Goal: Communication & Community: Answer question/provide support

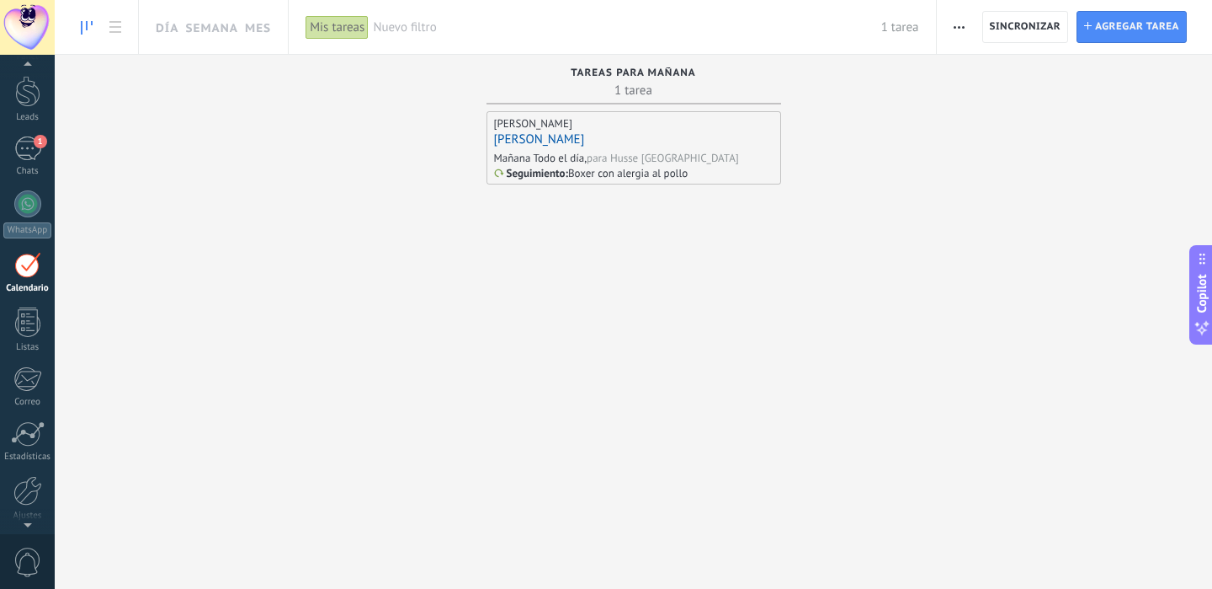
click at [702, 151] on div "[DATE] Todo el día, para Husse Mérida" at bounding box center [634, 158] width 280 height 14
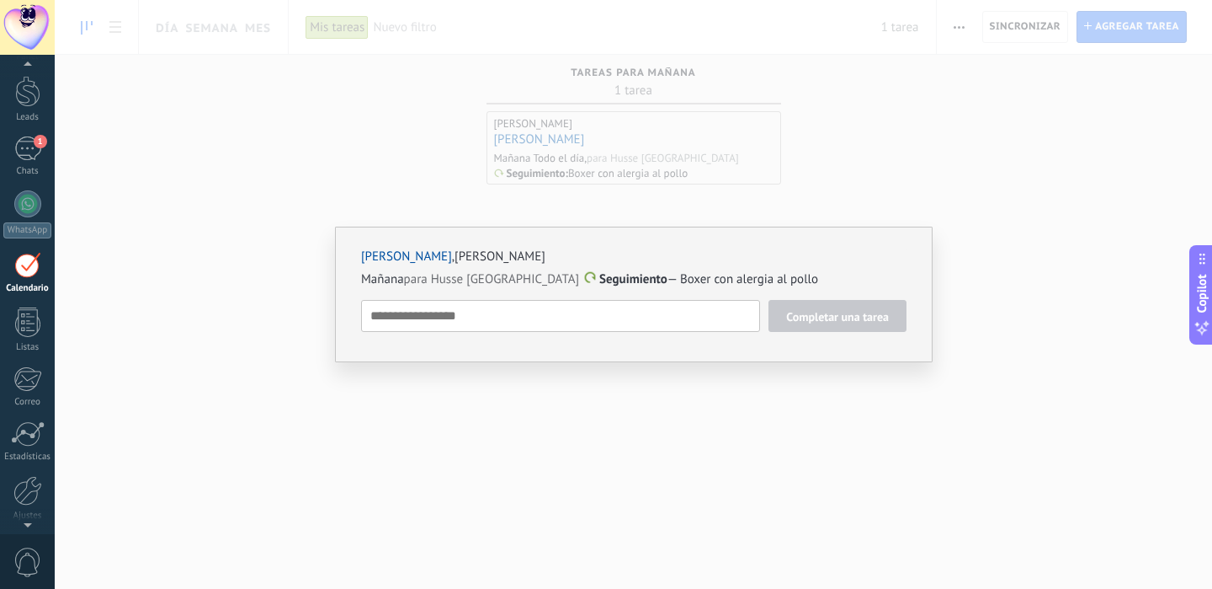
click at [425, 224] on div "[PERSON_NAME] , [PERSON_NAME][DATE] para Husse Mérida Seguimiento — Boxer con a…" at bounding box center [634, 294] width 1158 height 589
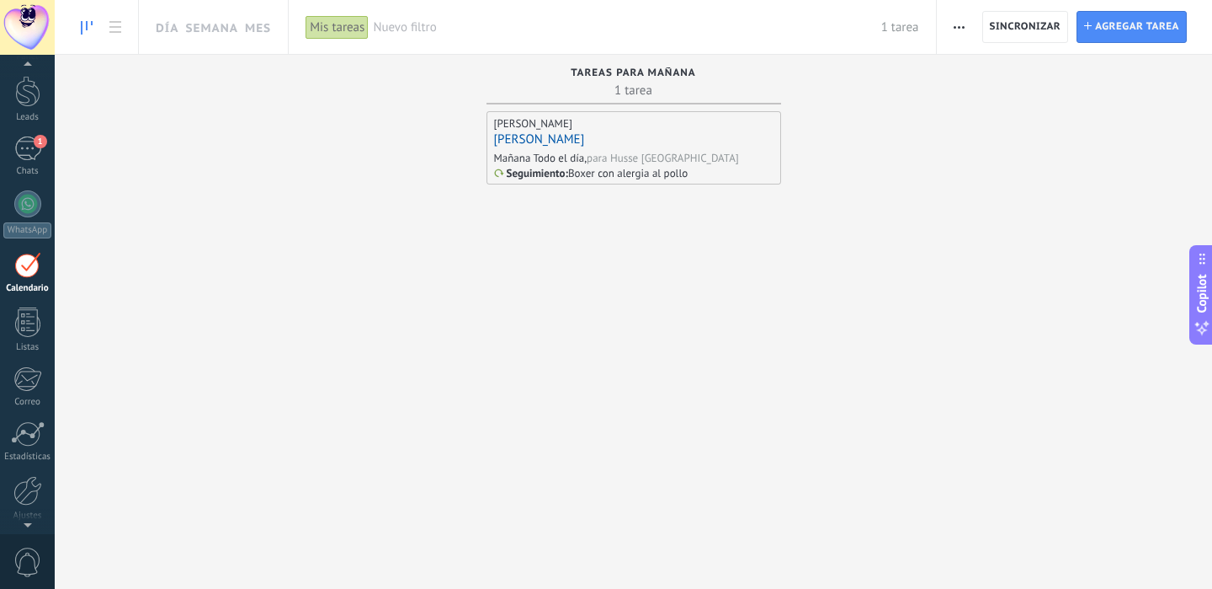
click at [554, 136] on link "[PERSON_NAME]" at bounding box center [539, 139] width 91 height 16
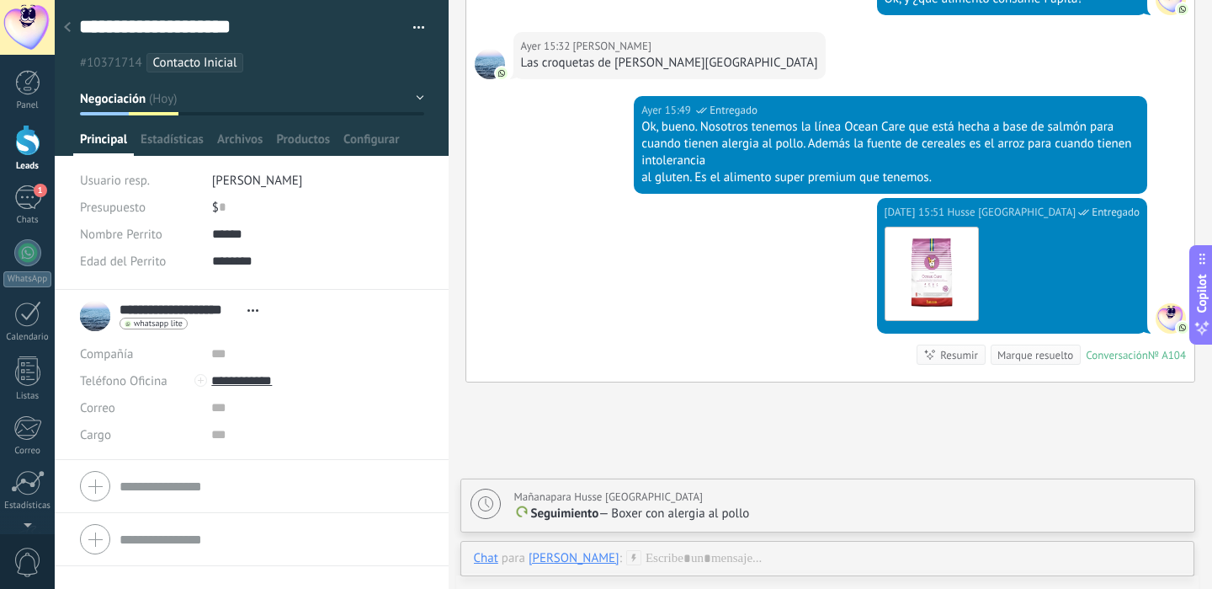
scroll to position [928, 0]
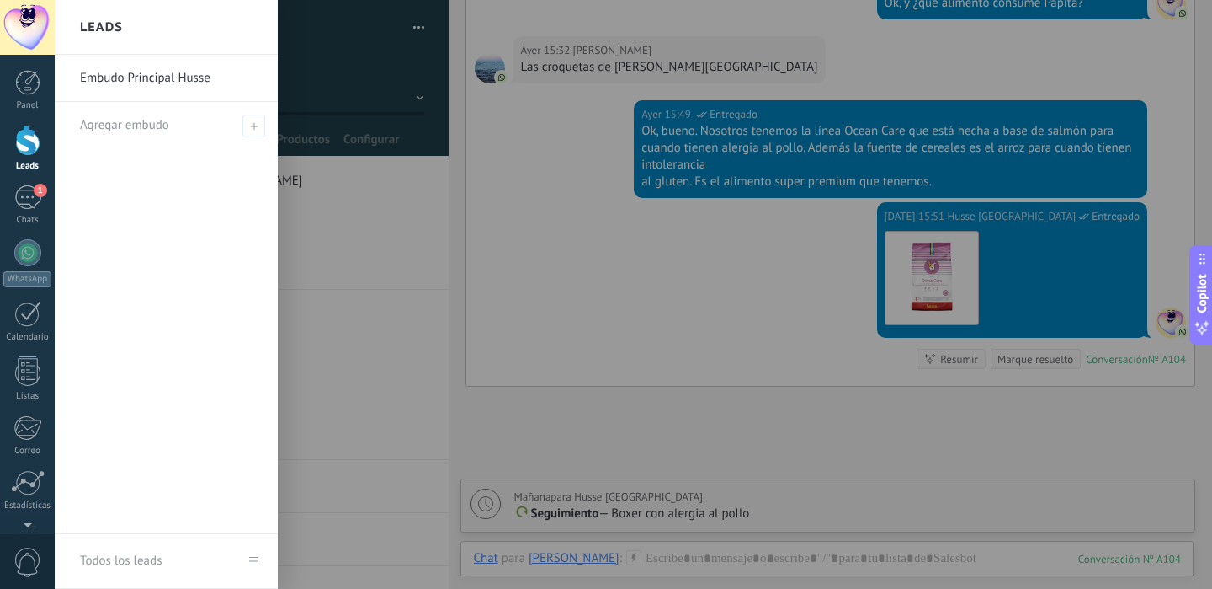
drag, startPoint x: 936, startPoint y: 165, endPoint x: 640, endPoint y: 120, distance: 299.8
click at [640, 120] on body ".abecls-1,.abecls-2{fill-rule:evenodd}.abecls-2{fill:#fff} .abhcls-1{fill:none}…" at bounding box center [606, 294] width 1212 height 589
click at [642, 122] on div at bounding box center [661, 294] width 1212 height 589
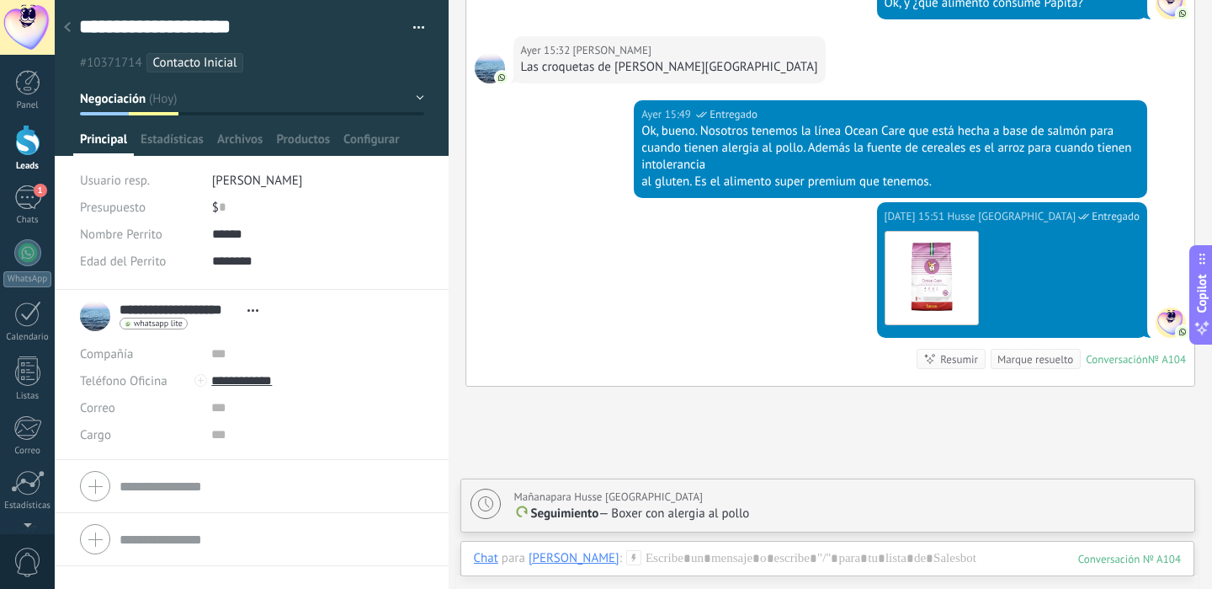
click at [644, 123] on div "Ok, bueno. Nosotros tenemos la línea Ocean Care que está hecha a base de salmón…" at bounding box center [891, 148] width 498 height 51
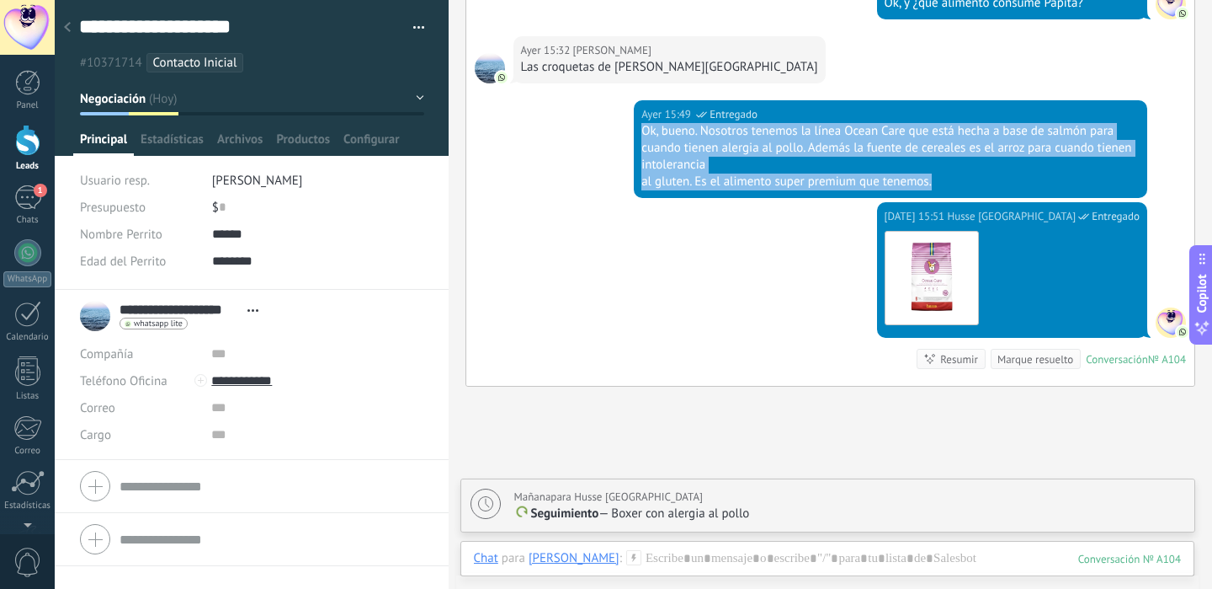
drag, startPoint x: 643, startPoint y: 115, endPoint x: 926, endPoint y: 173, distance: 288.6
click at [926, 173] on div "[DATE] 15:49 Husse Mérida Entregado Ok, bueno. Nosotros tenemos la línea Ocean …" at bounding box center [891, 149] width 514 height 98
copy div "Ok, bueno. Nosotros tenemos la línea Ocean Care que está hecha a base de salmón…"
click at [33, 199] on div "1" at bounding box center [27, 197] width 27 height 24
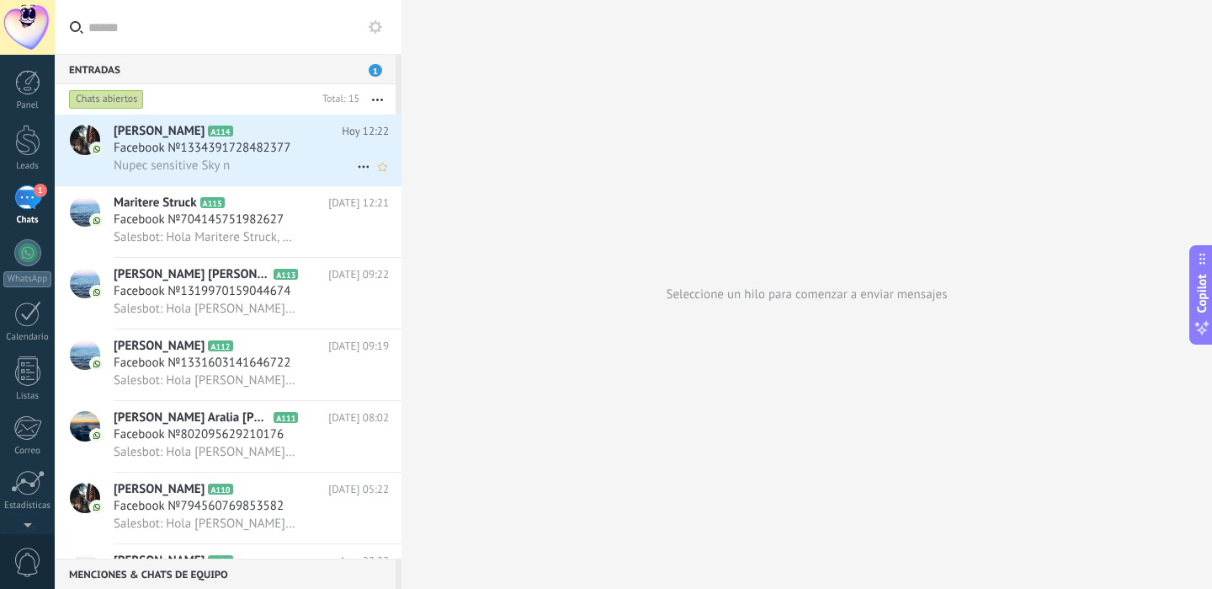
click at [300, 168] on div "Nupec sensitive Sky n" at bounding box center [251, 166] width 275 height 18
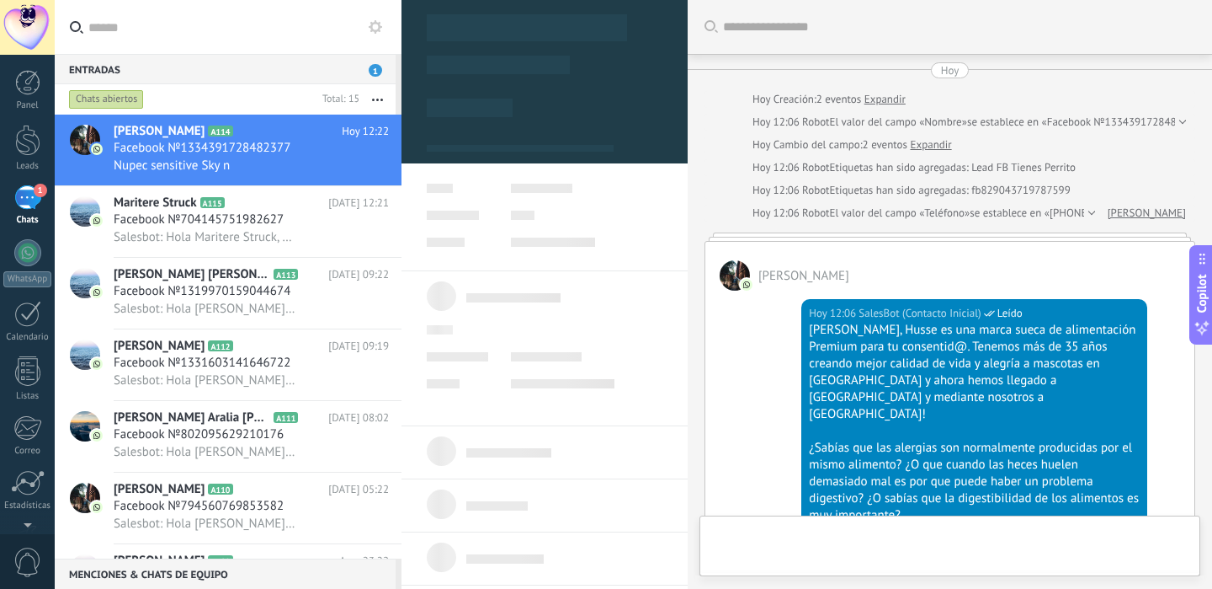
type textarea "**********"
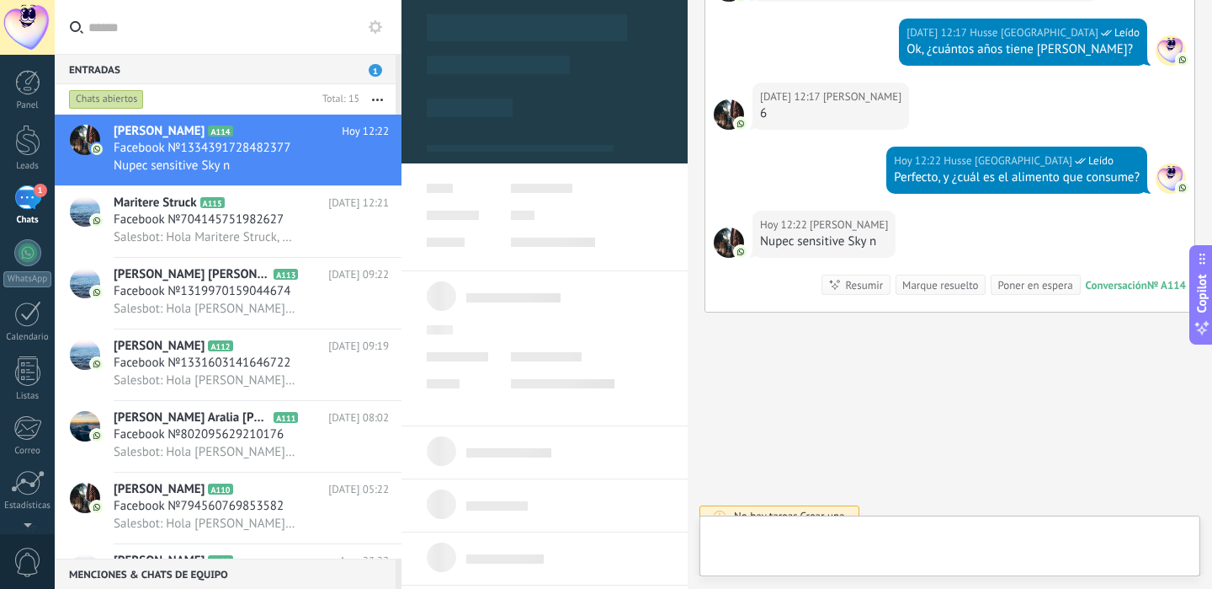
scroll to position [51, 0]
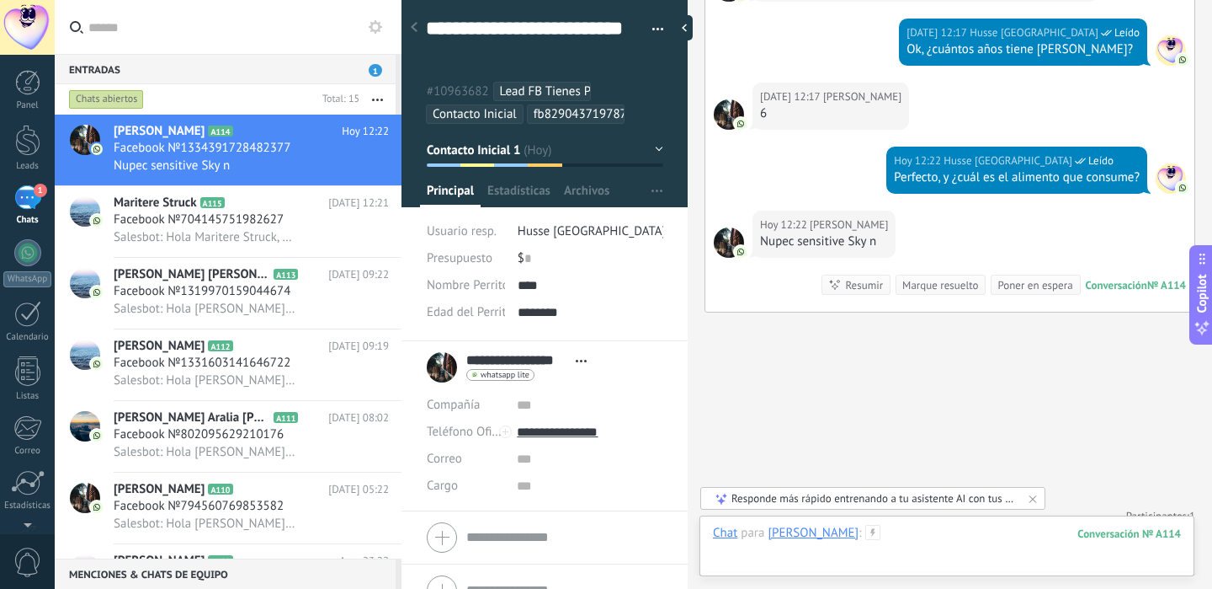
click at [952, 542] on div at bounding box center [947, 550] width 468 height 51
paste div
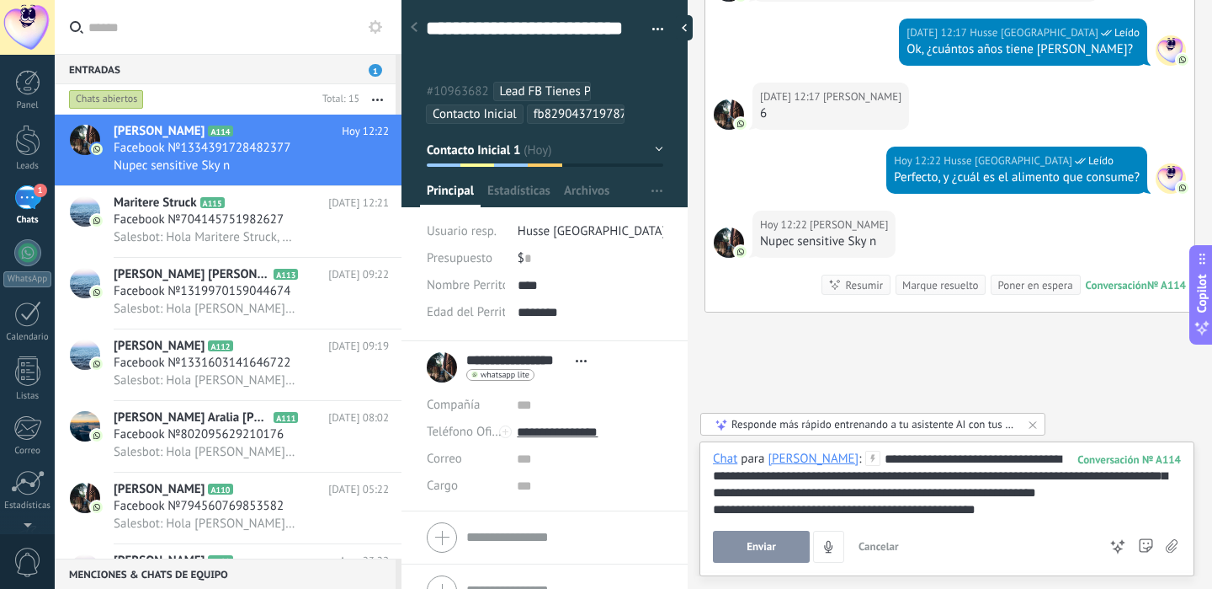
click at [793, 539] on button "Enviar" at bounding box center [761, 546] width 97 height 32
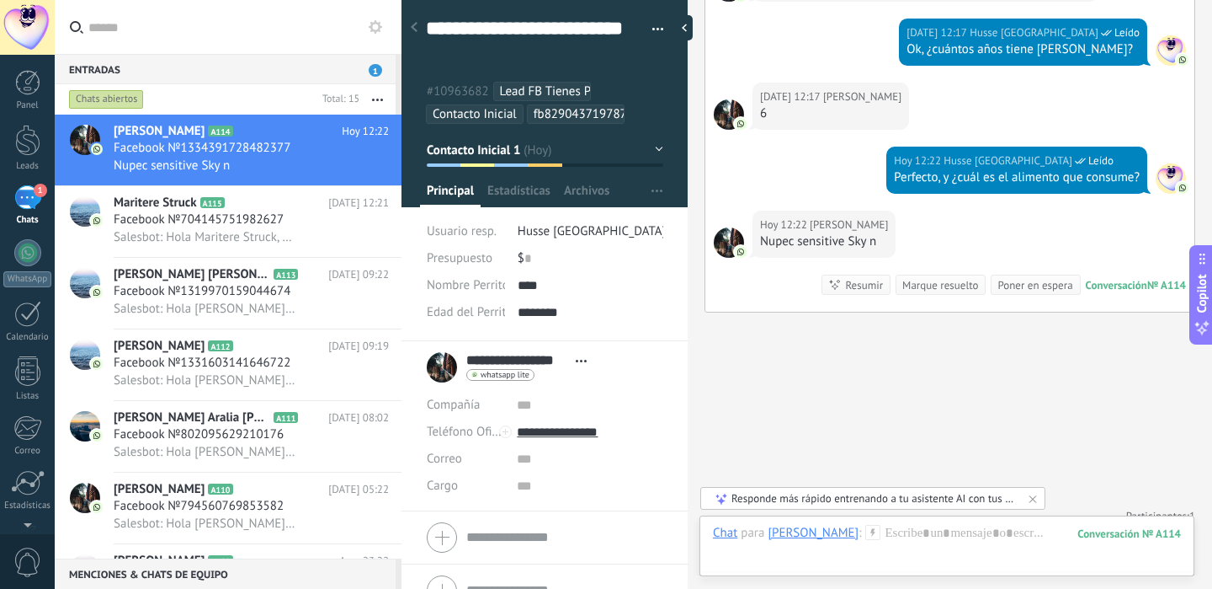
scroll to position [949, 0]
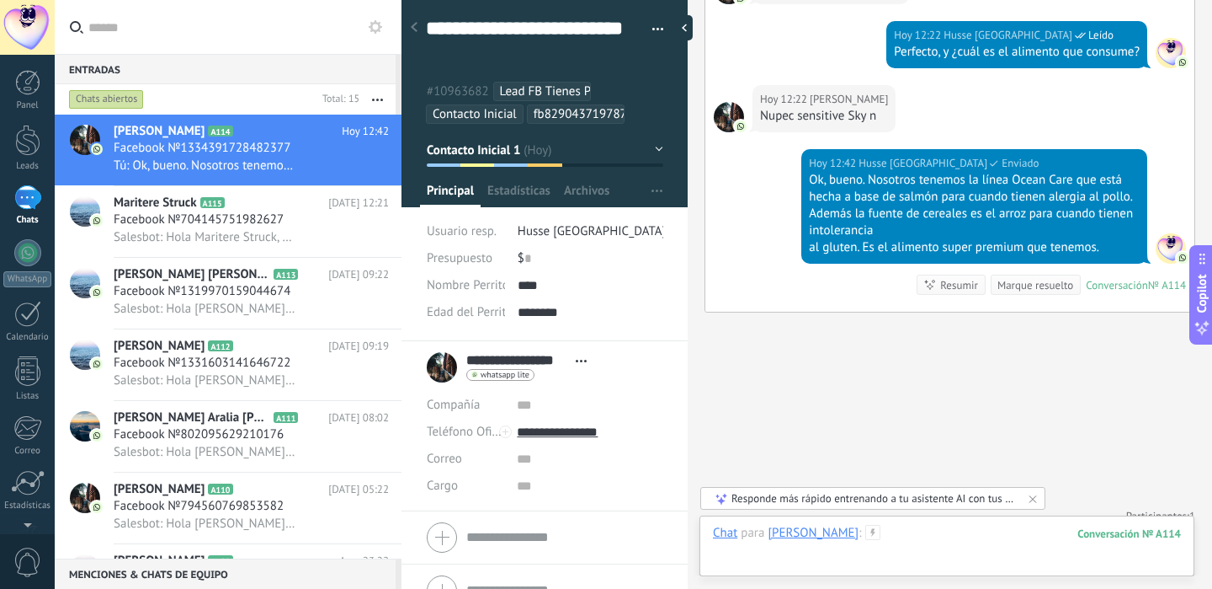
click at [924, 530] on div at bounding box center [947, 550] width 468 height 51
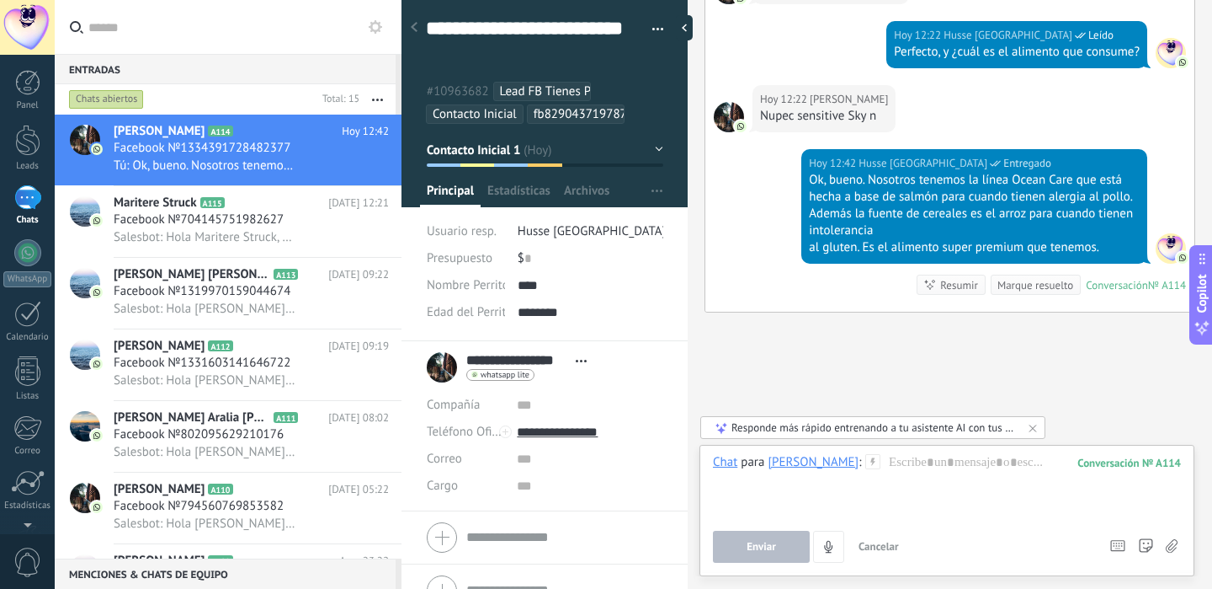
click at [1172, 544] on icon at bounding box center [1172, 546] width 12 height 14
click at [0, 0] on input "file" at bounding box center [0, 0] width 0 height 0
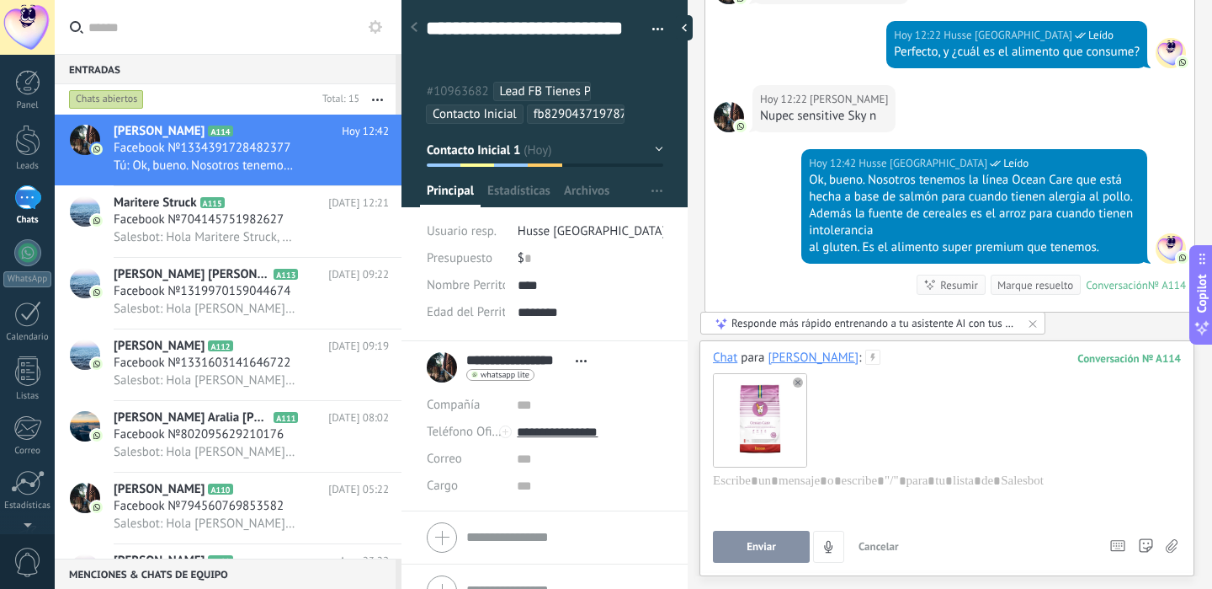
click at [745, 546] on button "Enviar" at bounding box center [761, 546] width 97 height 32
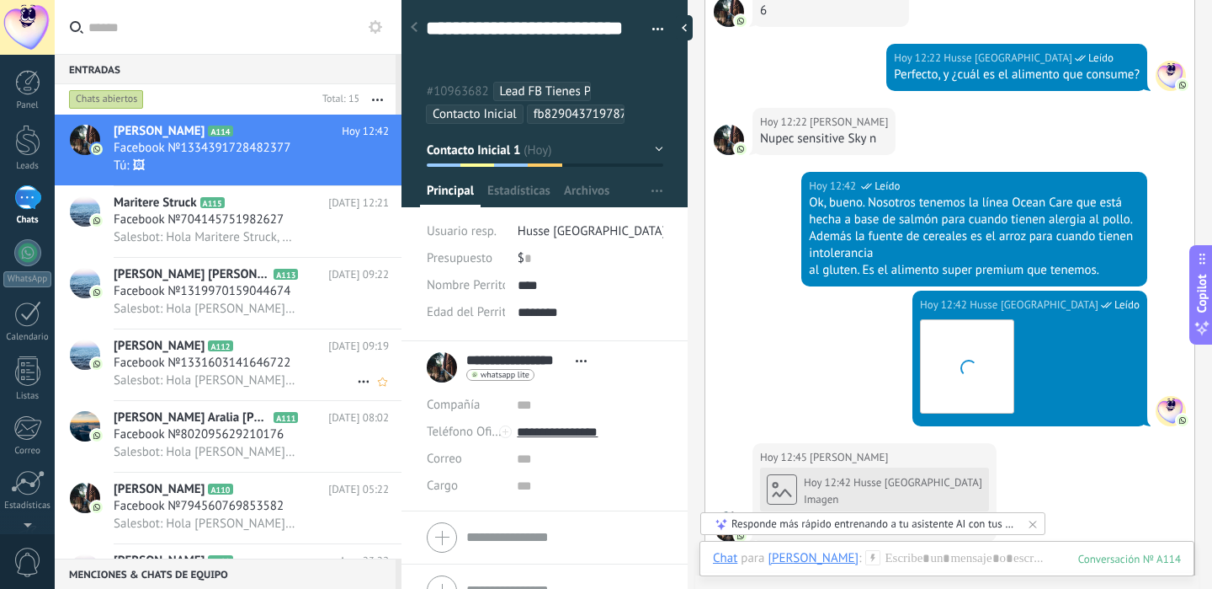
scroll to position [1052, 0]
